Goal: Task Accomplishment & Management: Manage account settings

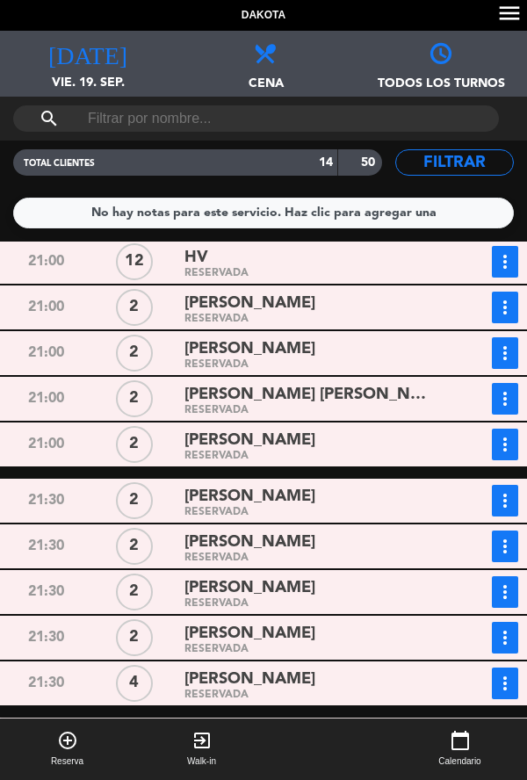
scroll to position [153, 0]
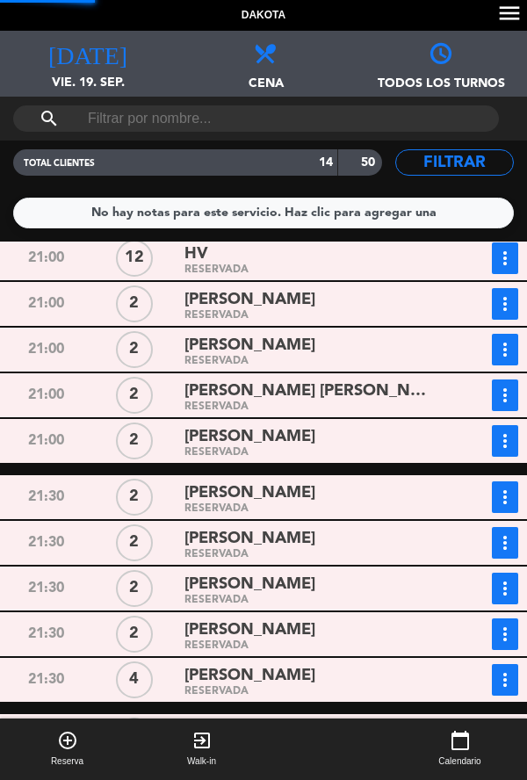
click at [187, 586] on span "[PERSON_NAME]" at bounding box center [250, 584] width 131 height 25
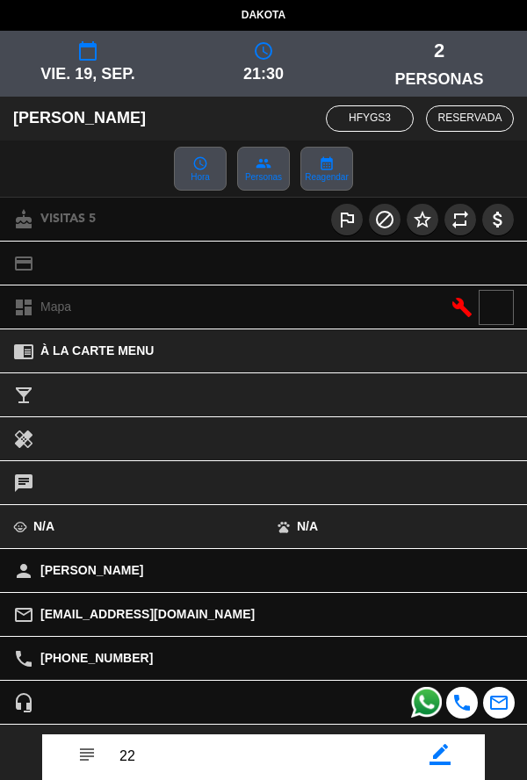
scroll to position [105, 0]
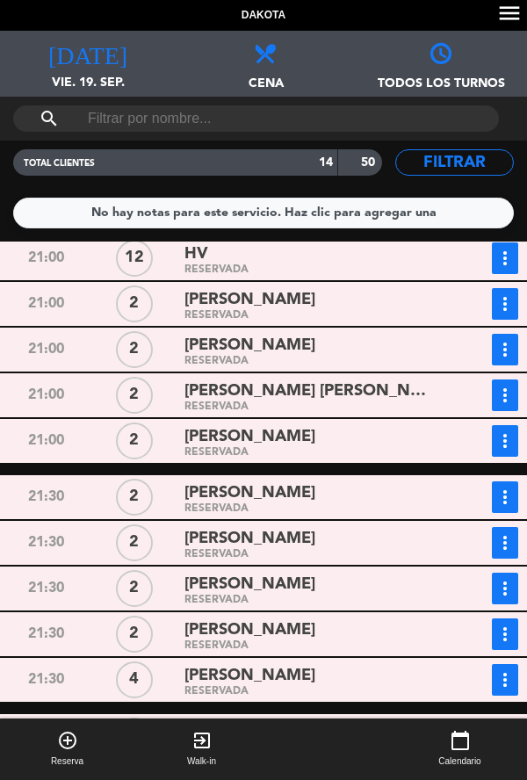
click at [222, 646] on div "RESERVADA" at bounding box center [311, 646] width 253 height 8
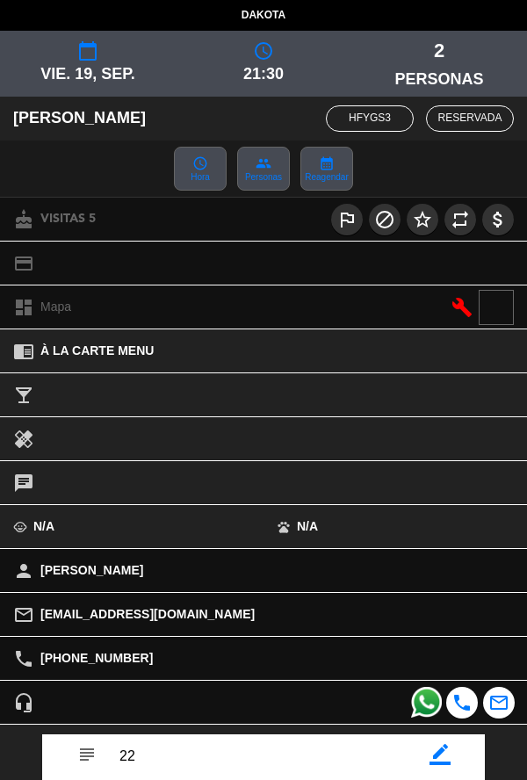
click at [441, 778] on div "subject border_color" at bounding box center [263, 763] width 443 height 58
click at [439, 761] on icon "border_color" at bounding box center [440, 754] width 21 height 21
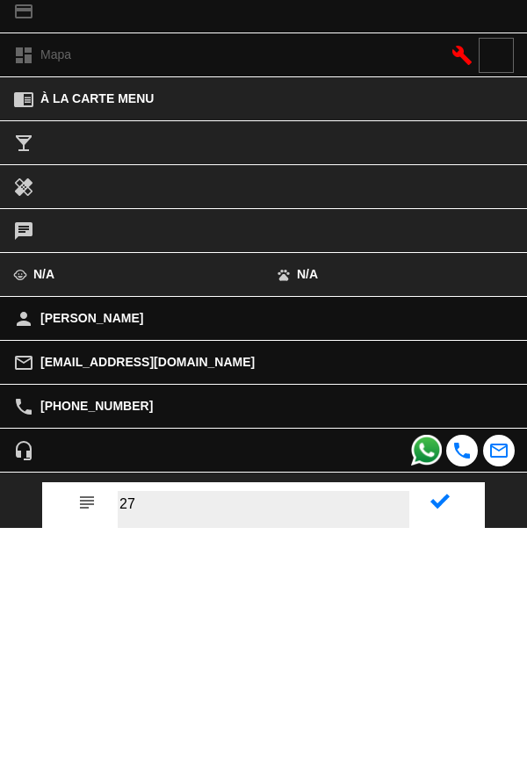
type textarea "27"
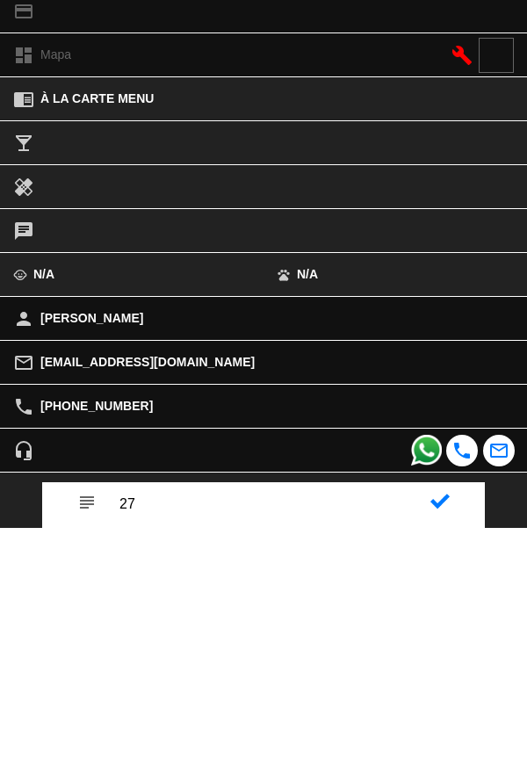
click at [437, 755] on icon at bounding box center [440, 753] width 19 height 19
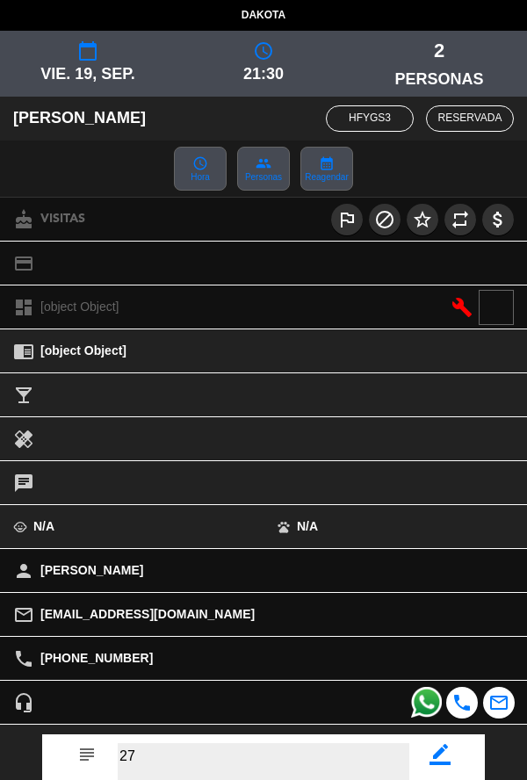
scroll to position [204, 0]
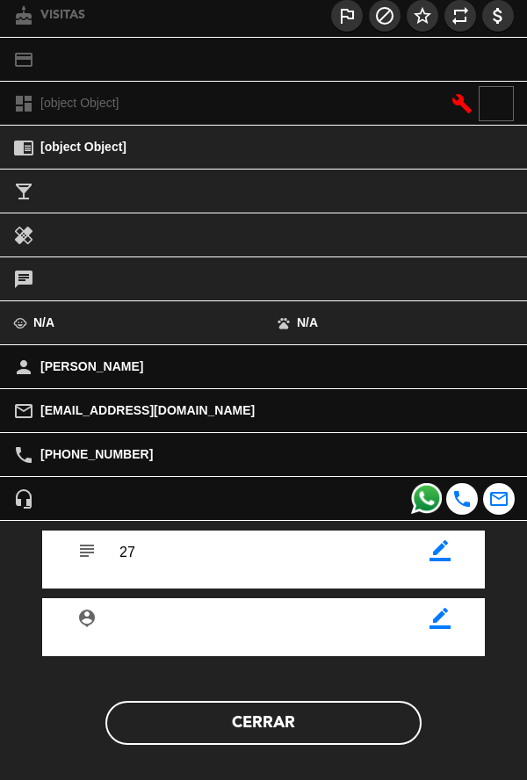
click at [357, 735] on button "Cerrar" at bounding box center [263, 723] width 316 height 44
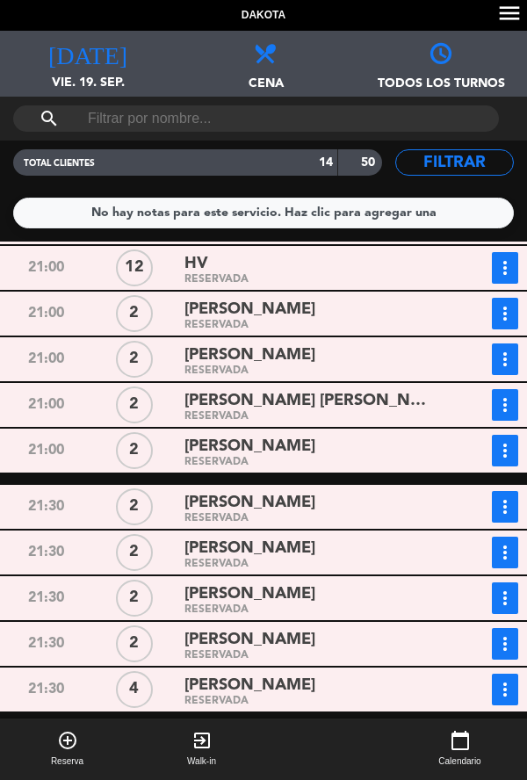
scroll to position [153, 0]
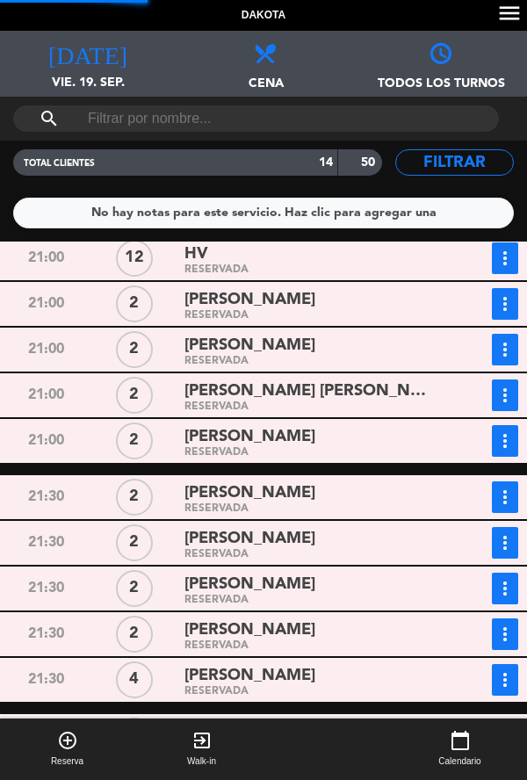
click at [351, 646] on div "RESERVADA" at bounding box center [311, 646] width 253 height 8
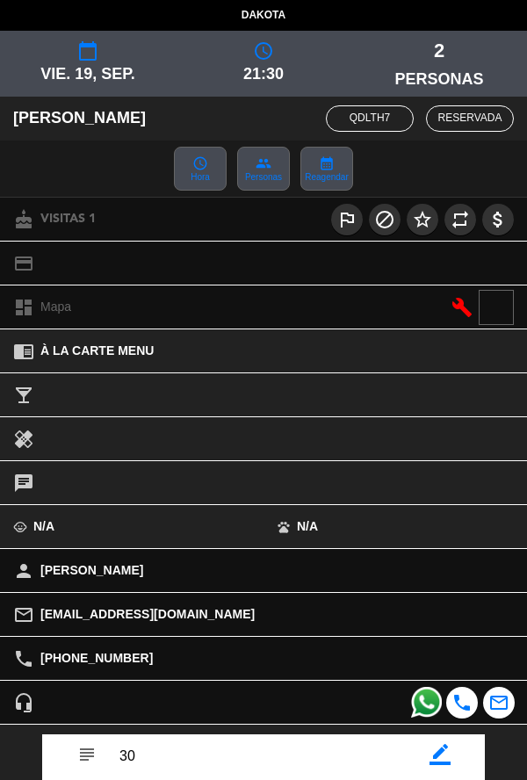
scroll to position [75, 0]
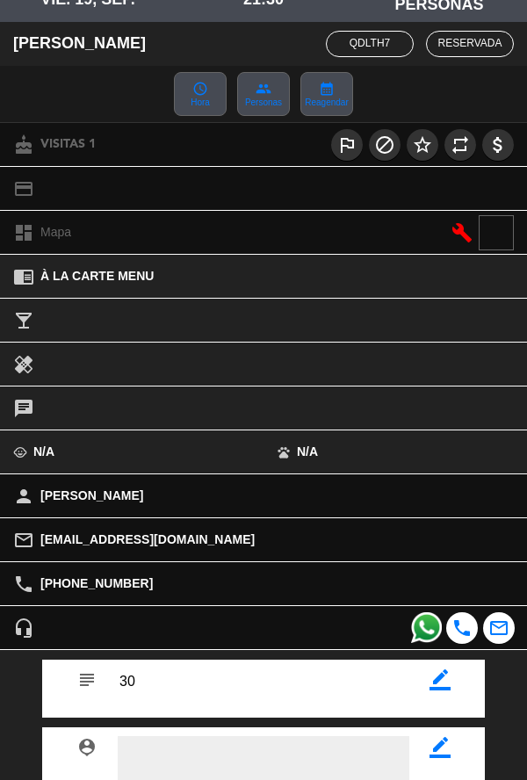
click at [362, 756] on textarea at bounding box center [264, 760] width 292 height 49
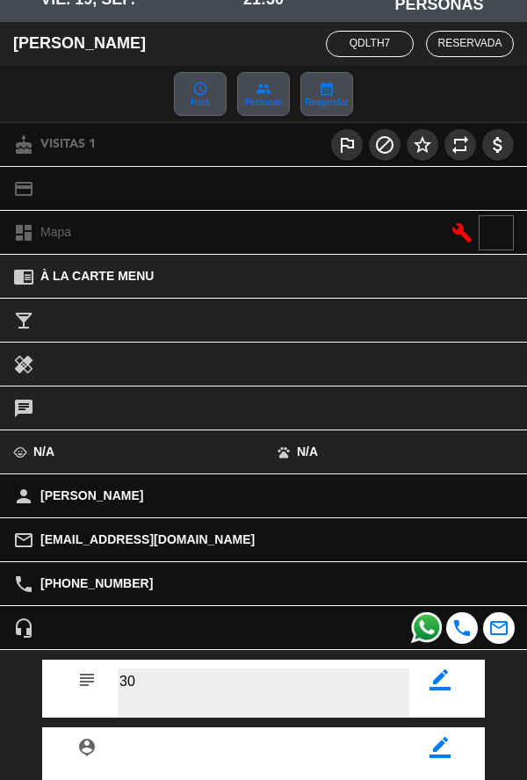
click at [363, 677] on textarea at bounding box center [264, 693] width 292 height 49
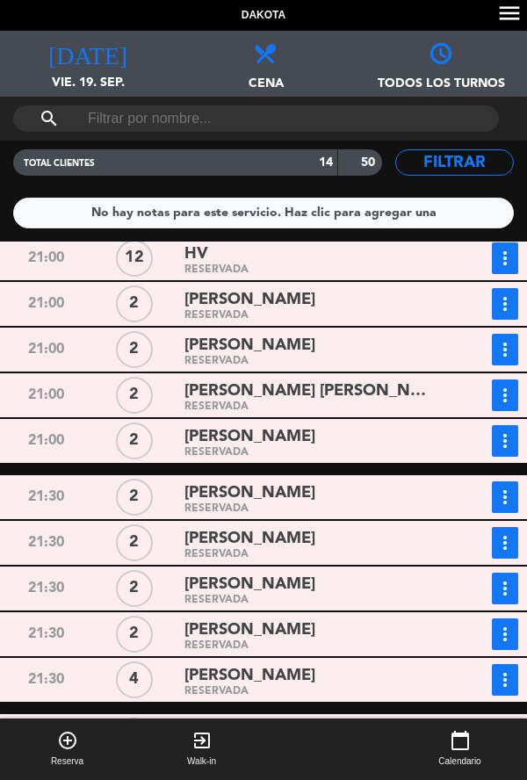
click at [329, 779] on availability-control at bounding box center [331, 750] width 124 height 62
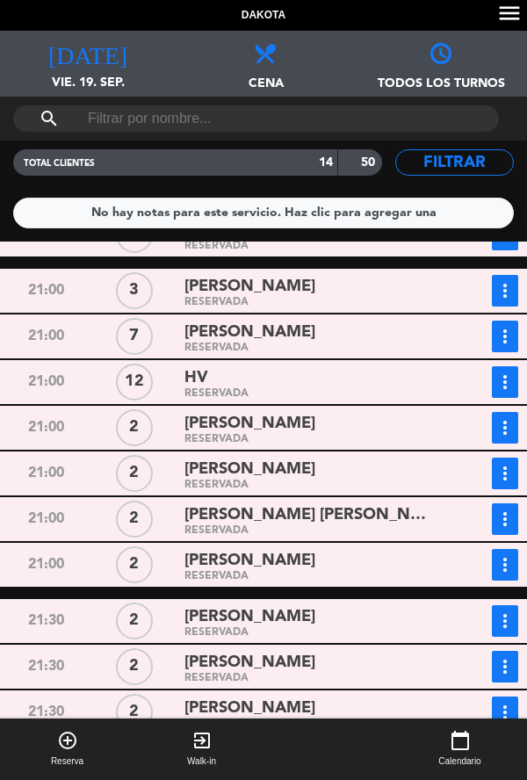
scroll to position [0, 0]
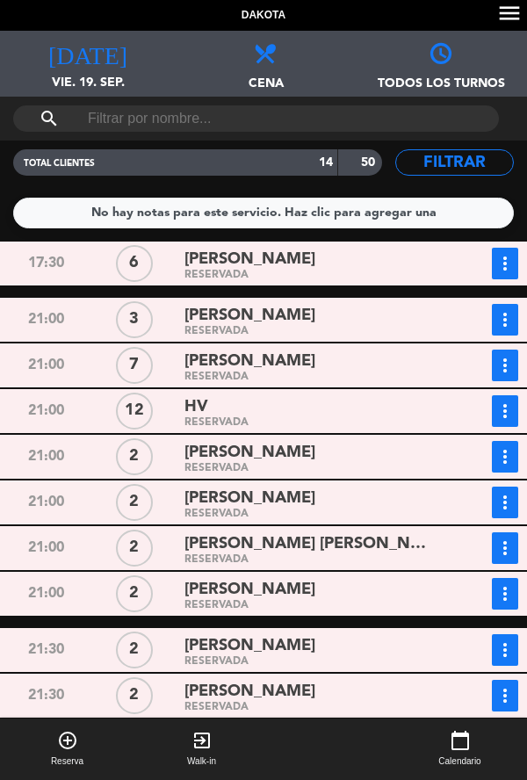
click at [391, 452] on div "[PERSON_NAME]" at bounding box center [311, 453] width 253 height 24
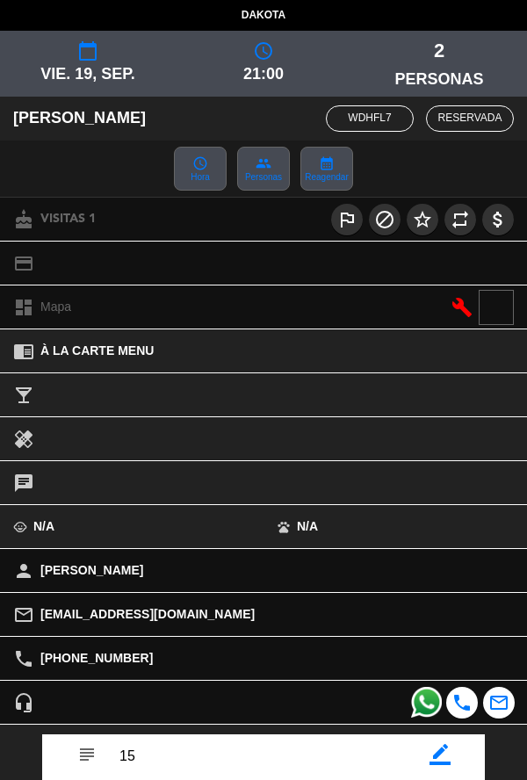
scroll to position [73, 0]
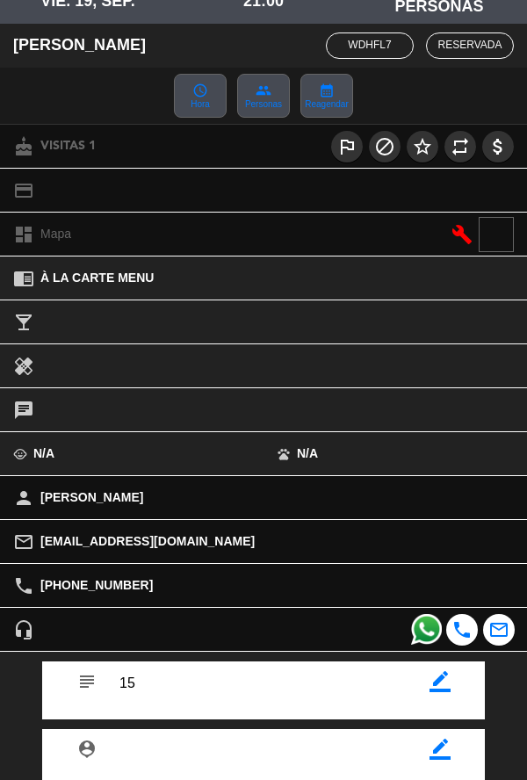
click at [445, 688] on icon "border_color" at bounding box center [440, 681] width 21 height 21
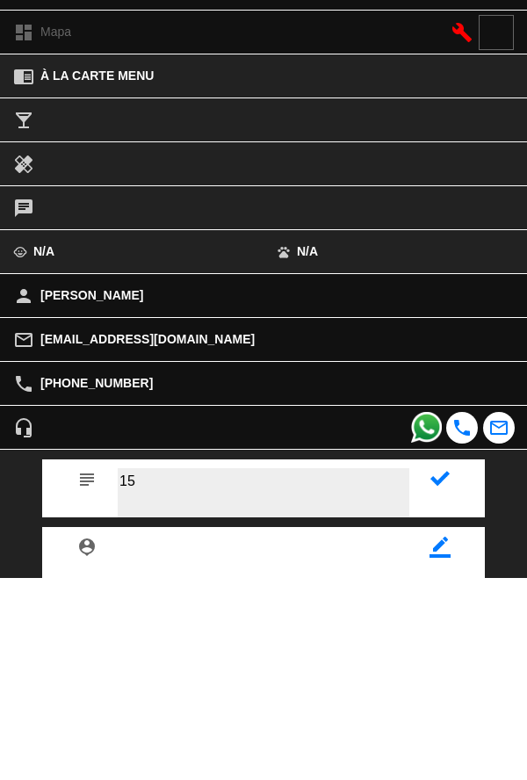
type textarea "1"
type textarea "30"
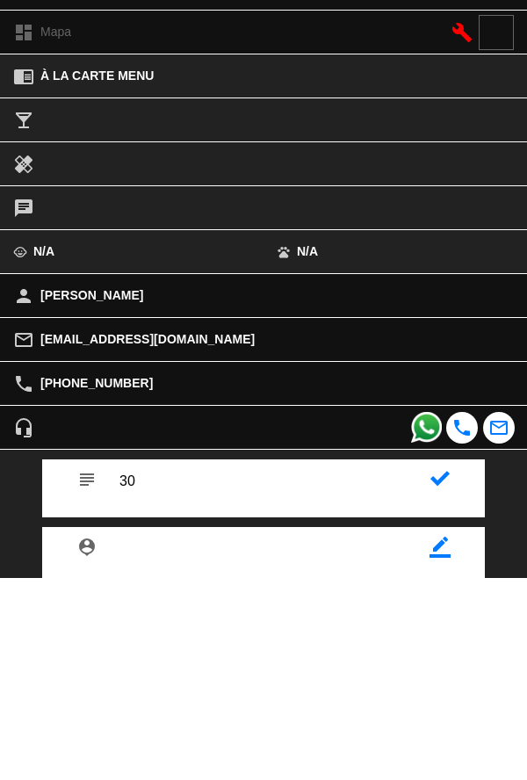
click at [439, 691] on icon at bounding box center [440, 680] width 19 height 19
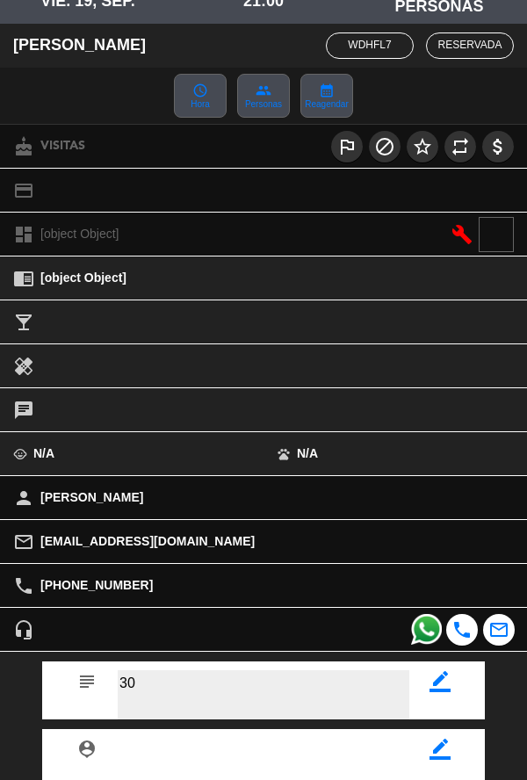
scroll to position [204, 0]
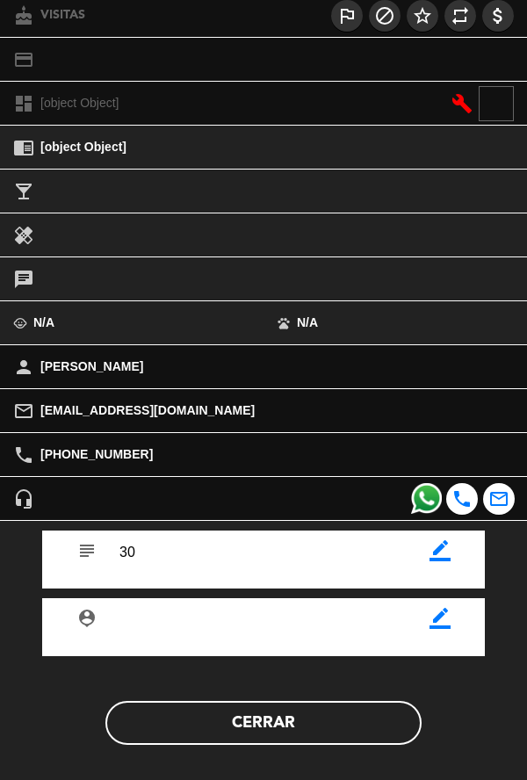
click at [317, 724] on button "Cerrar" at bounding box center [263, 723] width 316 height 44
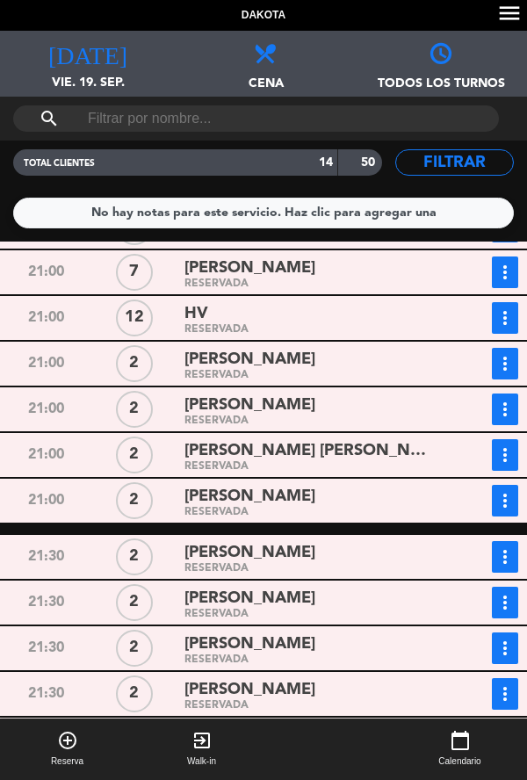
scroll to position [153, 0]
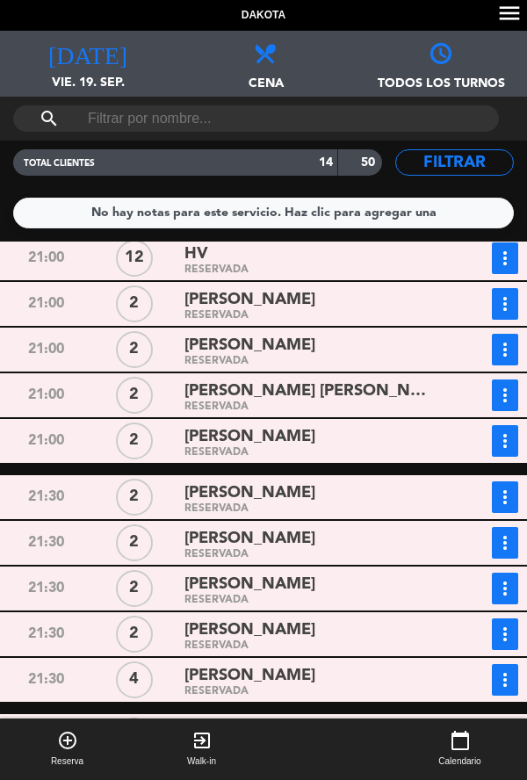
click at [395, 666] on div "[PERSON_NAME]" at bounding box center [311, 676] width 253 height 24
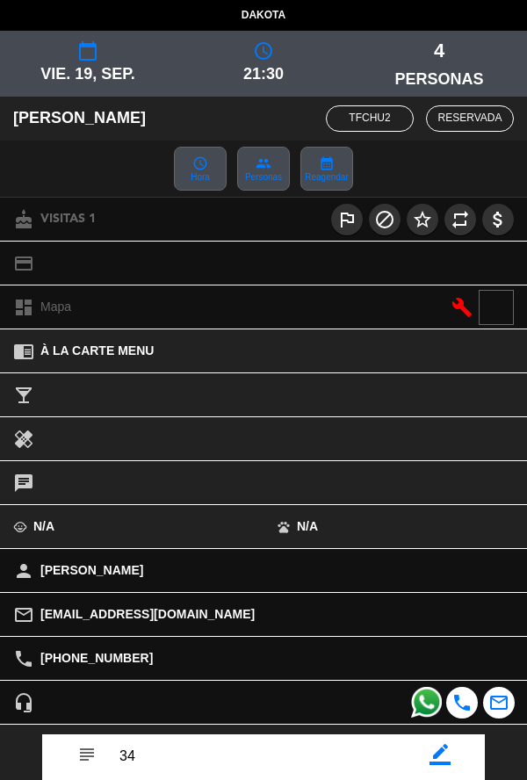
click at [362, 632] on div "mail_outline [EMAIL_ADDRESS][DOMAIN_NAME]" at bounding box center [263, 614] width 527 height 43
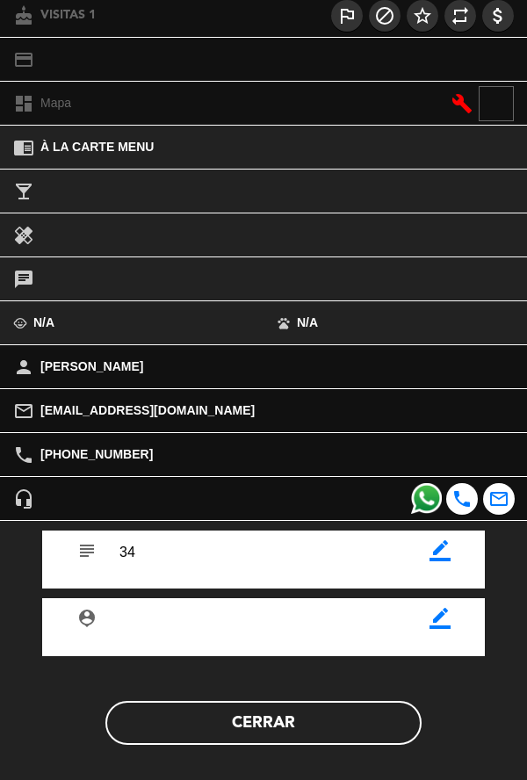
click at [349, 737] on button "Cerrar" at bounding box center [263, 723] width 316 height 44
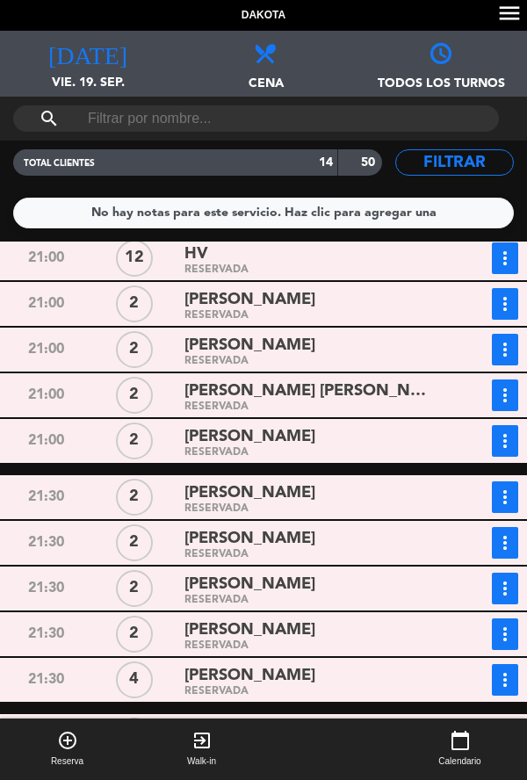
click at [323, 648] on div "RESERVADA" at bounding box center [311, 646] width 253 height 8
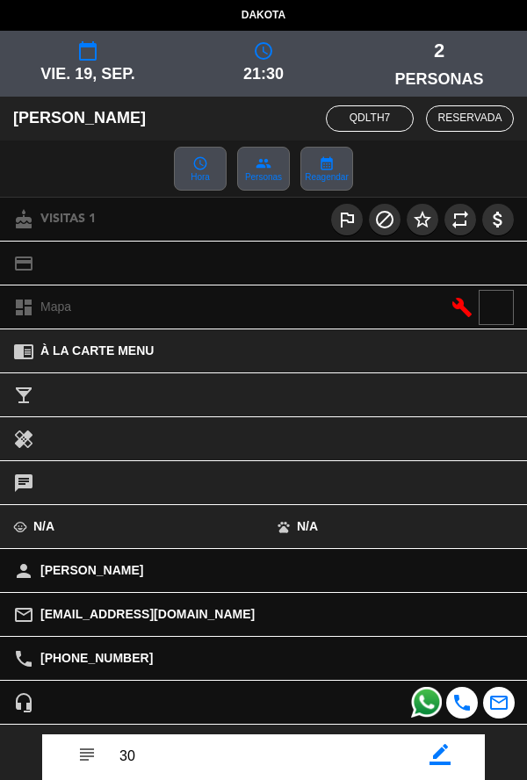
click at [439, 763] on icon "border_color" at bounding box center [440, 754] width 21 height 21
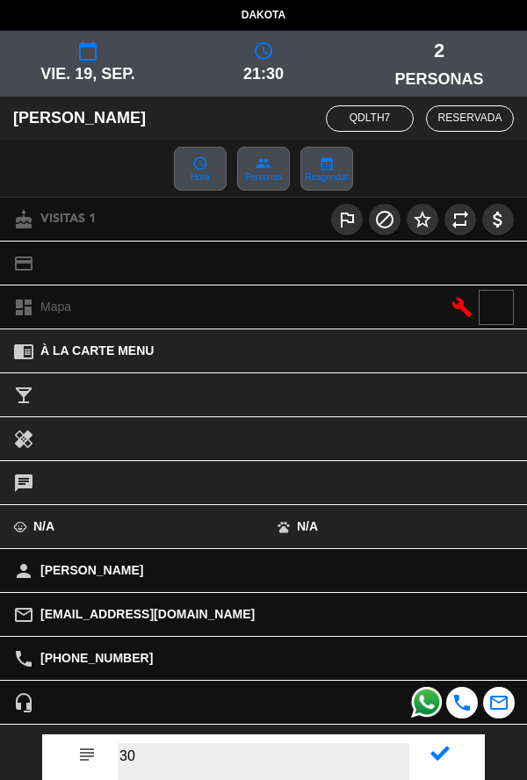
type textarea "3"
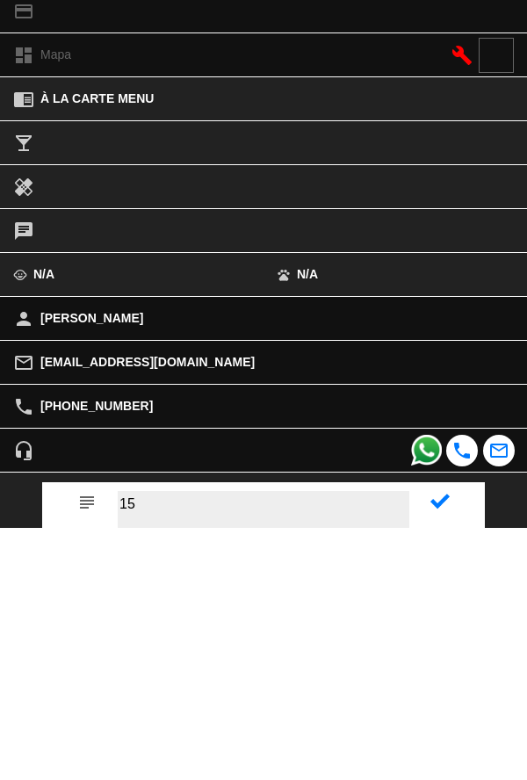
type textarea "15"
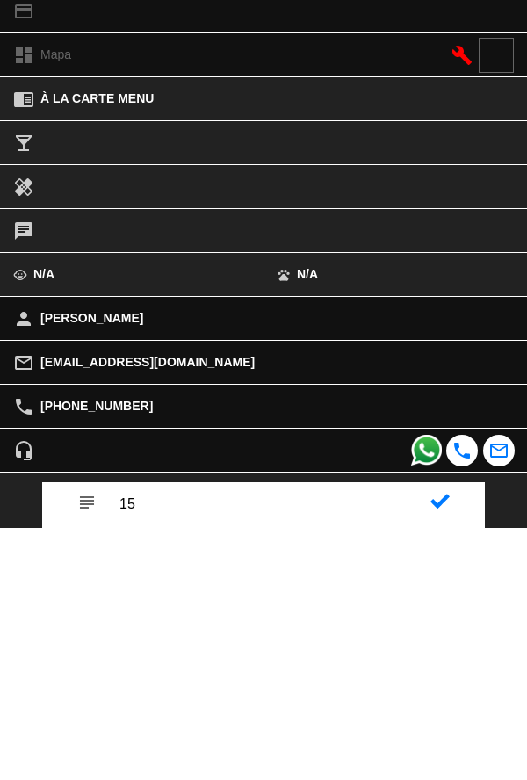
click at [437, 756] on icon at bounding box center [440, 753] width 19 height 19
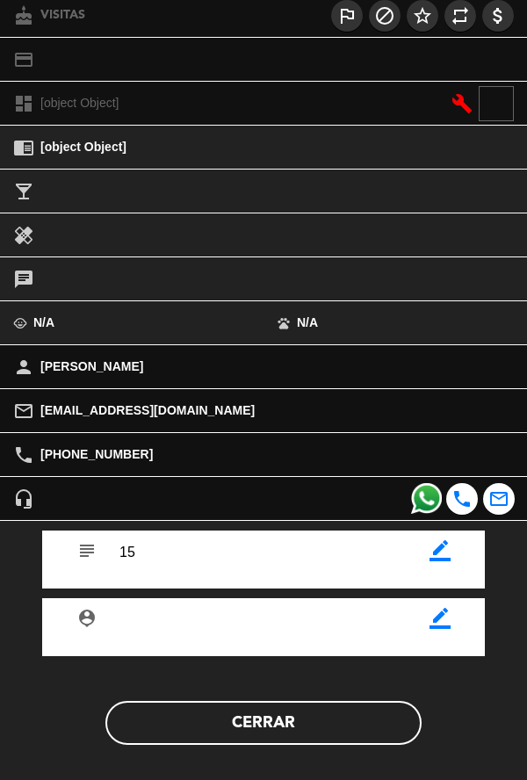
click at [357, 722] on button "Cerrar" at bounding box center [263, 723] width 316 height 44
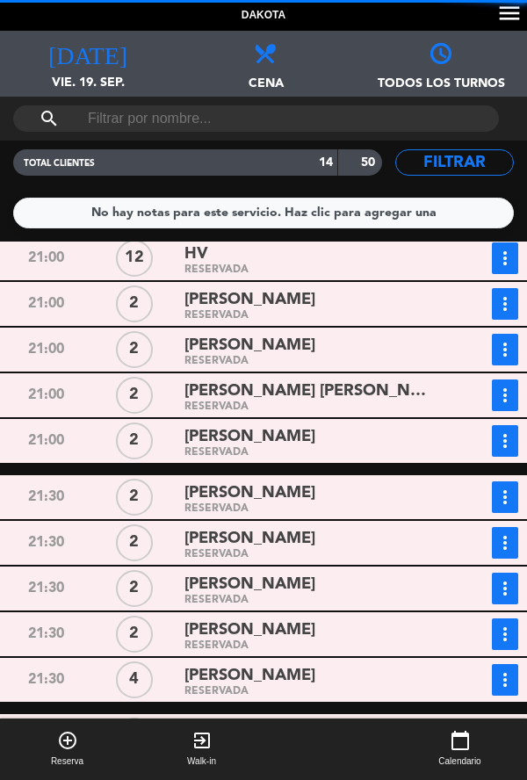
click at [330, 497] on div "[PERSON_NAME]" at bounding box center [311, 493] width 253 height 24
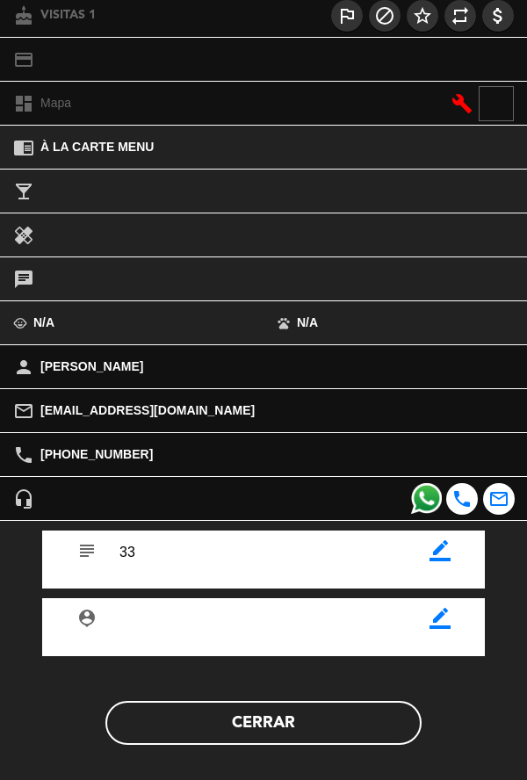
click at [266, 734] on button "Cerrar" at bounding box center [263, 723] width 316 height 44
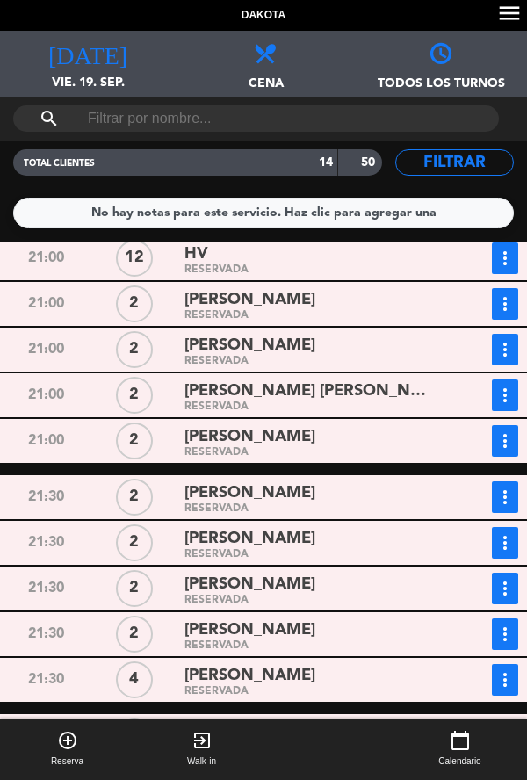
click at [362, 634] on div "[PERSON_NAME]" at bounding box center [311, 631] width 253 height 24
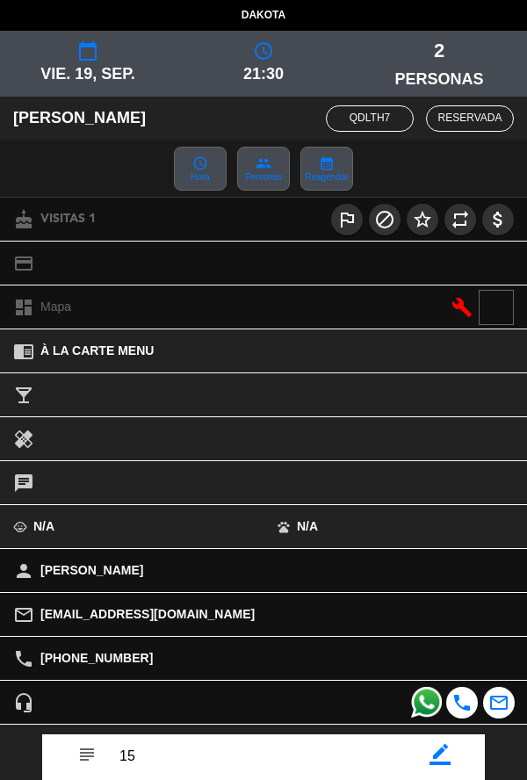
scroll to position [105, 0]
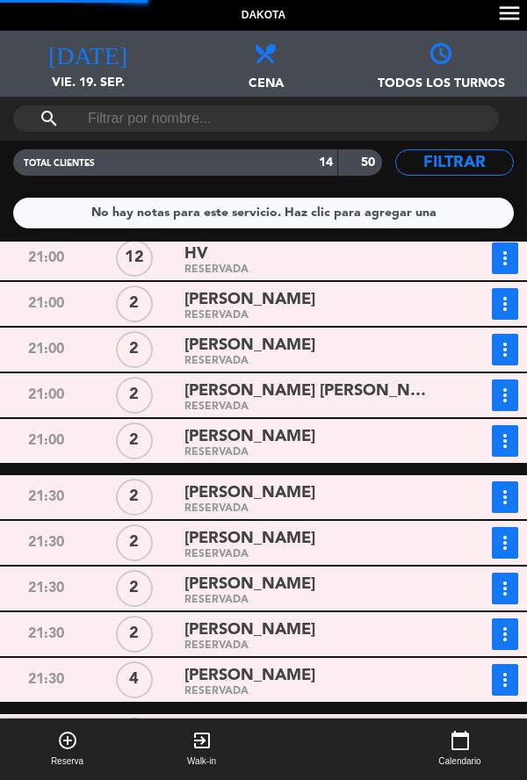
click at [320, 581] on div "[PERSON_NAME]" at bounding box center [311, 585] width 253 height 24
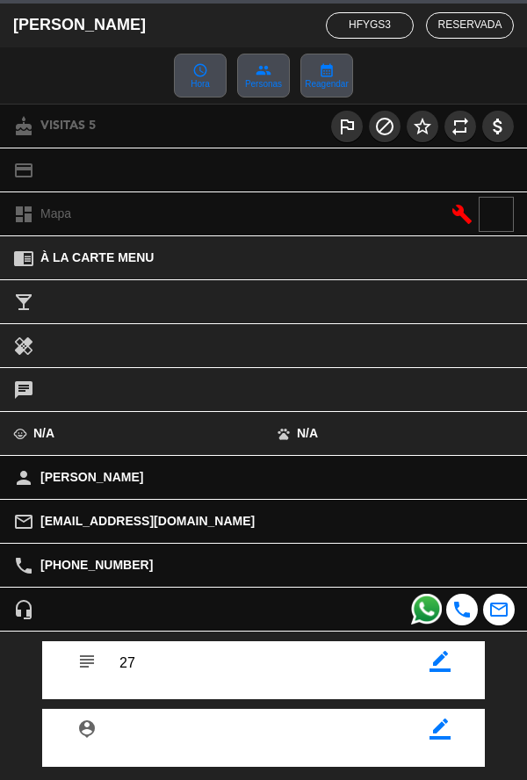
scroll to position [94, 0]
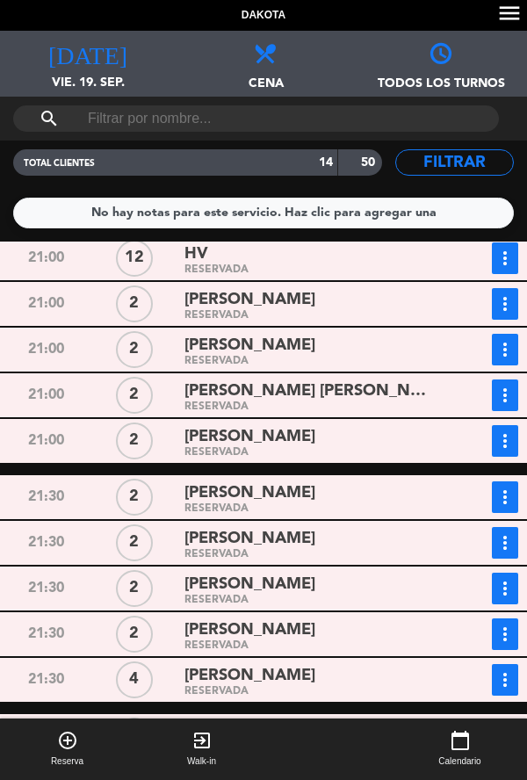
click at [78, 267] on div "21:00" at bounding box center [46, 258] width 89 height 32
click at [16, 150] on filter-checkbox "TOTAL CLIENTES 14 50" at bounding box center [197, 162] width 369 height 26
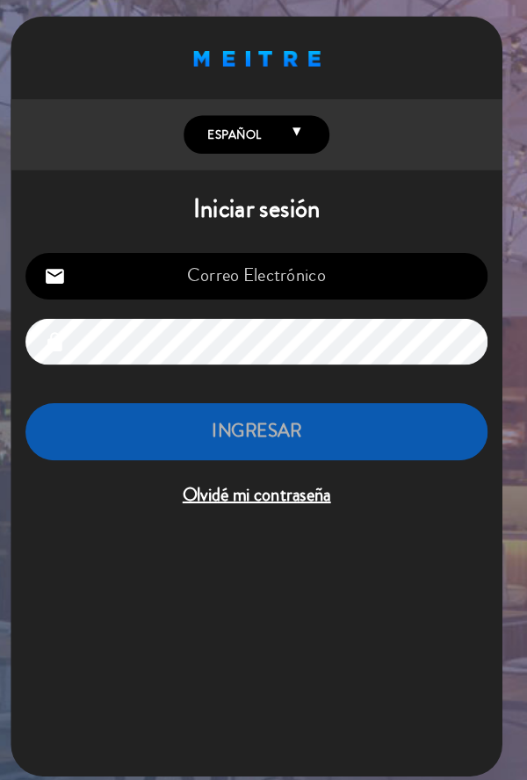
click at [113, 186] on div "Proudly born in [DEMOGRAPHIC_DATA]. Made with love in [US_STATE] English Españo…" at bounding box center [263, 267] width 474 height 491
